Goal: Find specific page/section: Find specific page/section

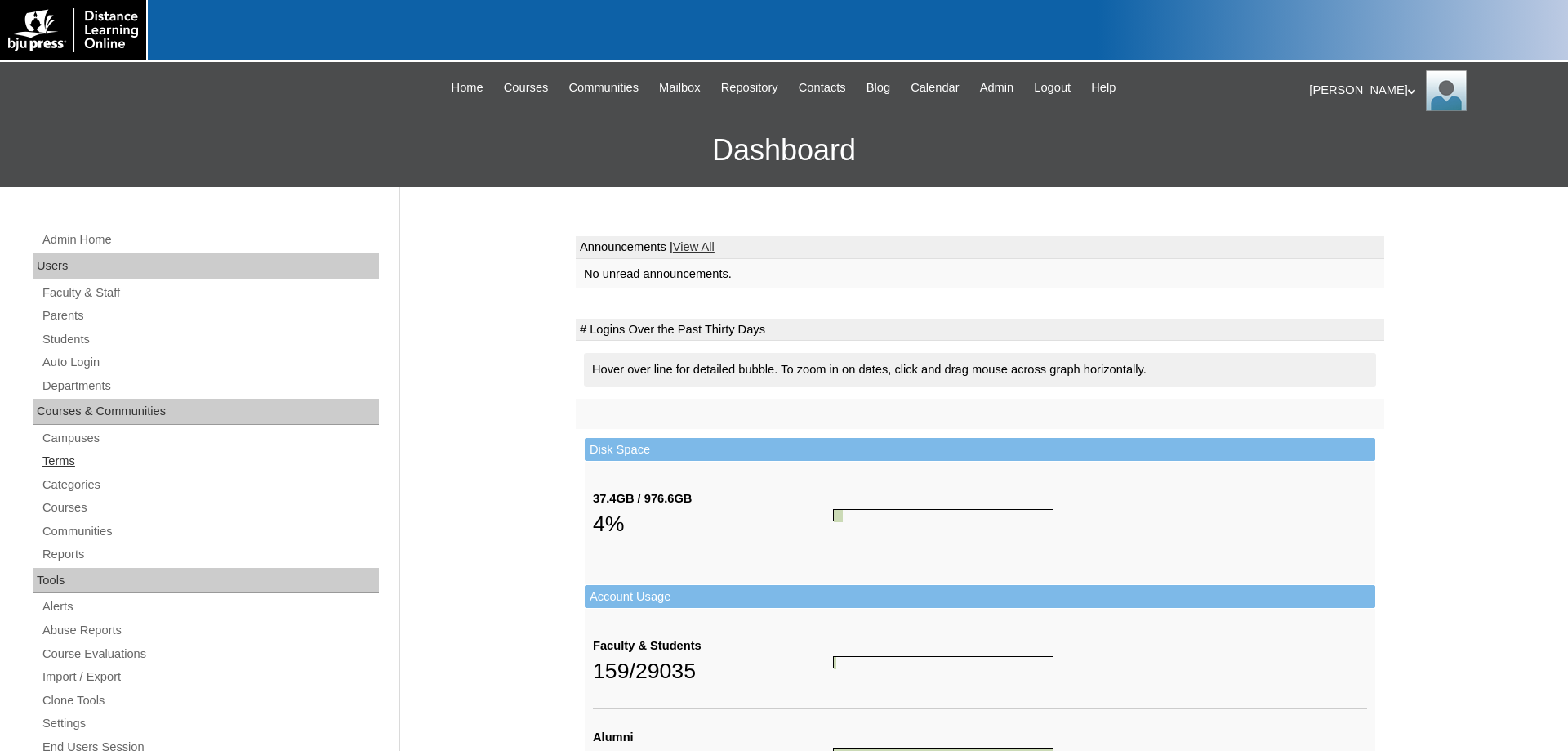
click at [48, 463] on link "Terms" at bounding box center [209, 461] width 338 height 20
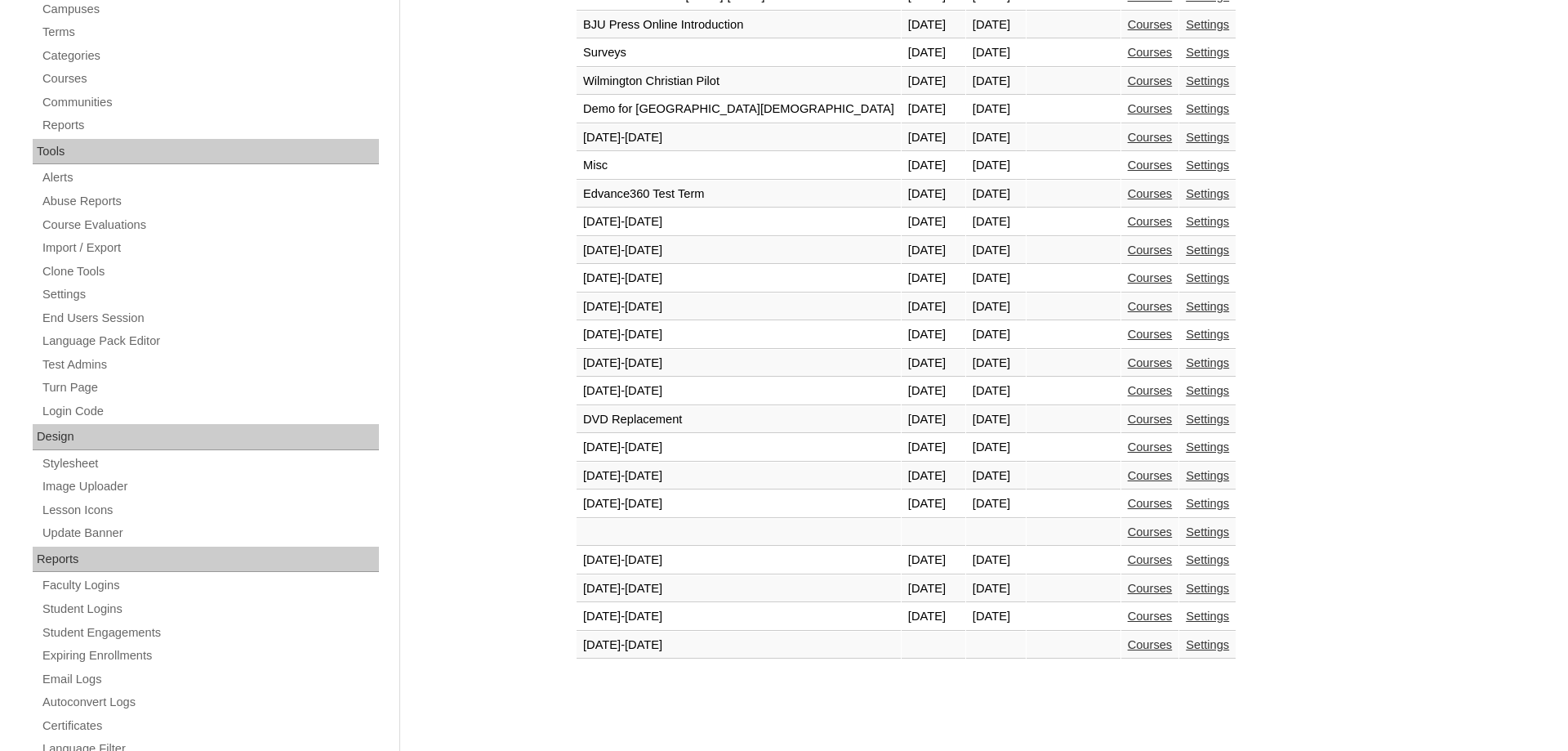
scroll to position [500, 0]
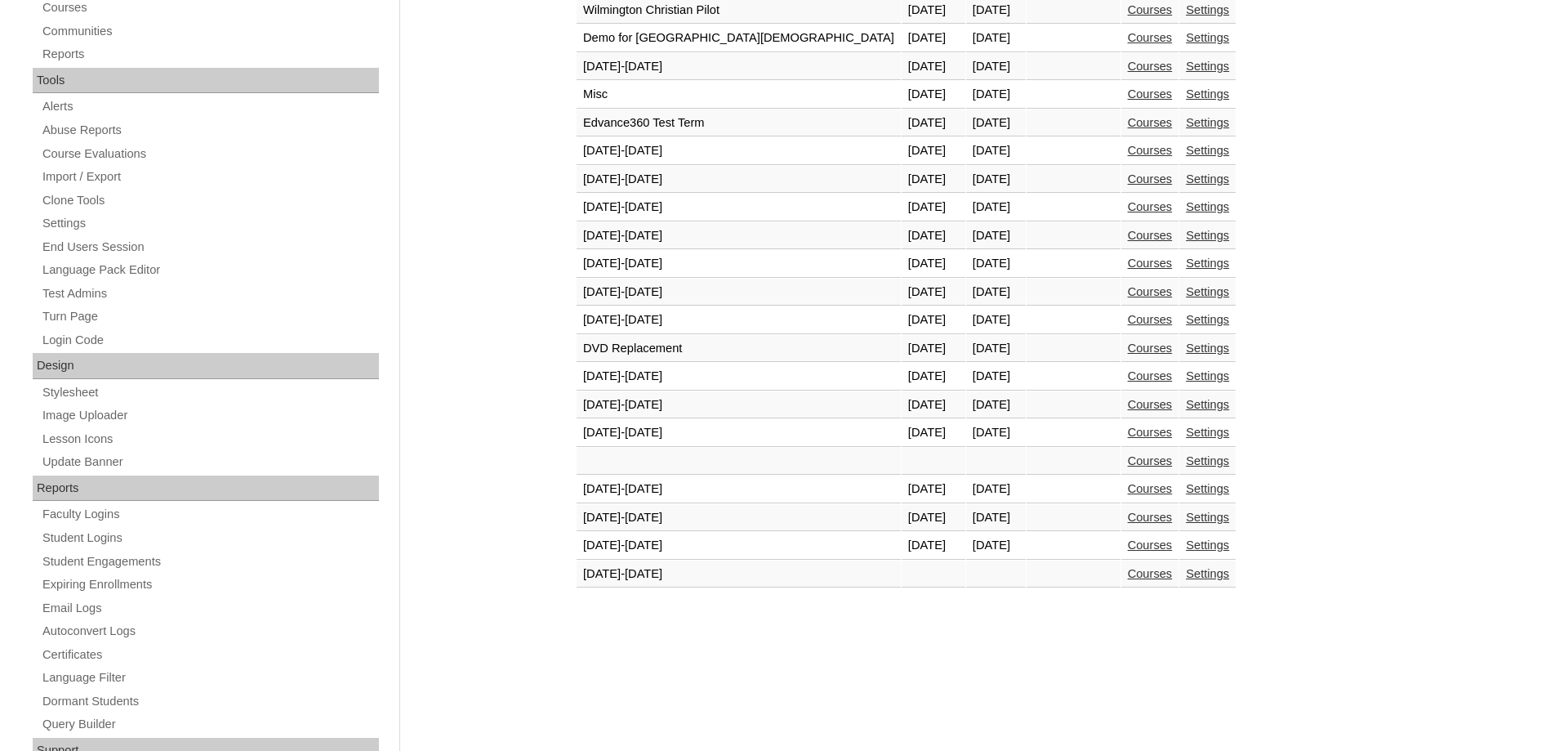
click at [1128, 551] on link "Courses" at bounding box center [1150, 544] width 45 height 13
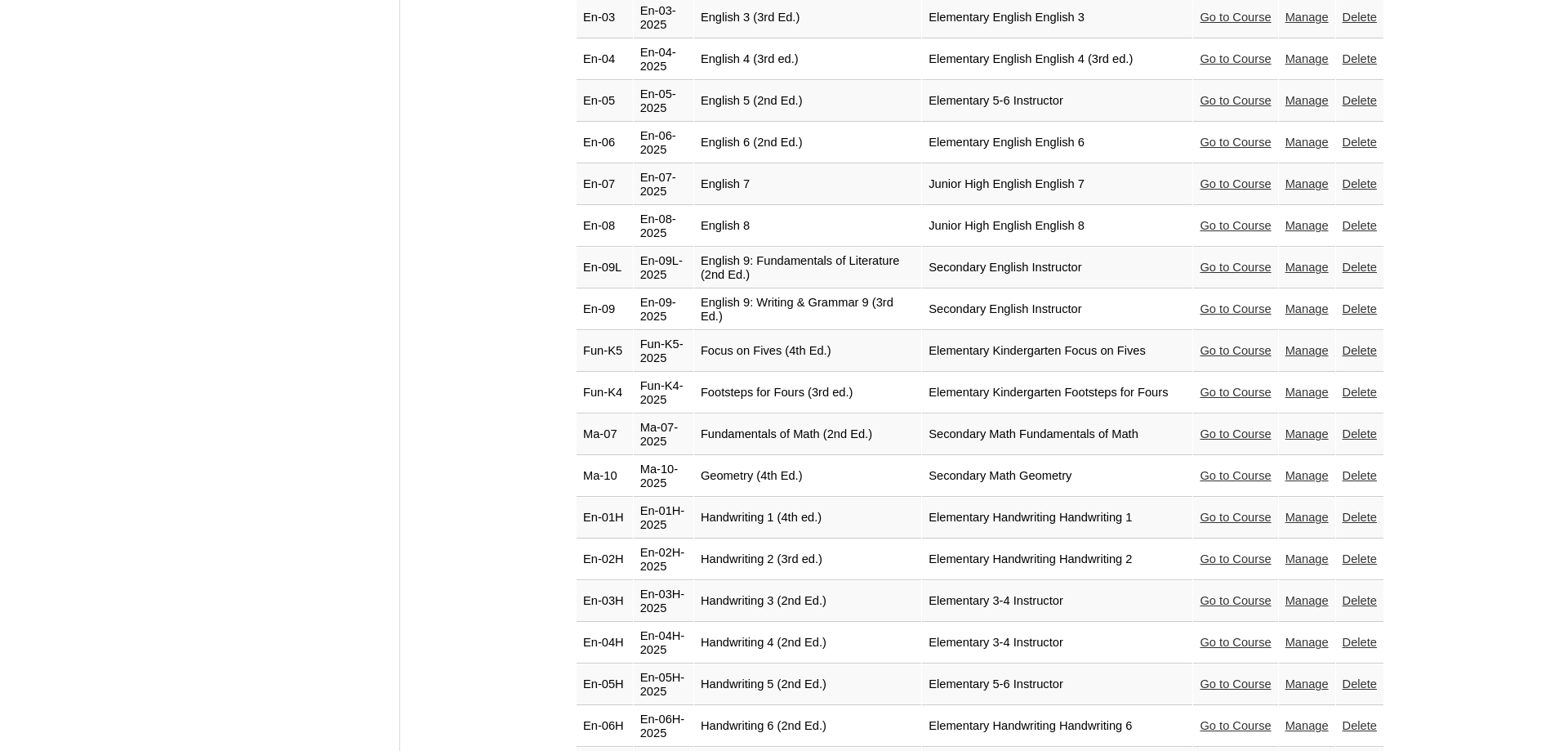
scroll to position [1934, 0]
